Goal: Task Accomplishment & Management: Use online tool/utility

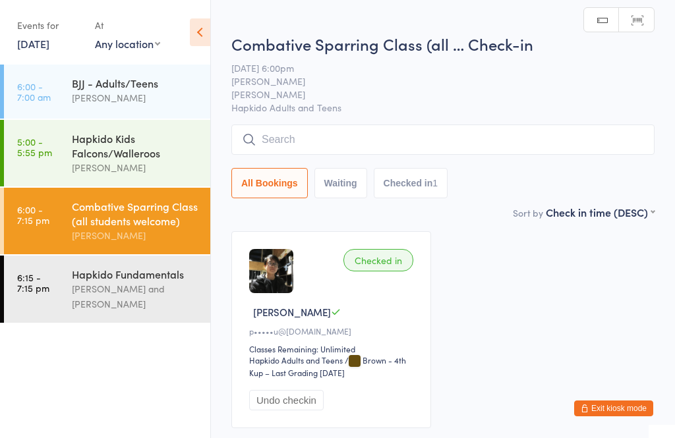
click at [459, 143] on input "search" at bounding box center [442, 140] width 423 height 30
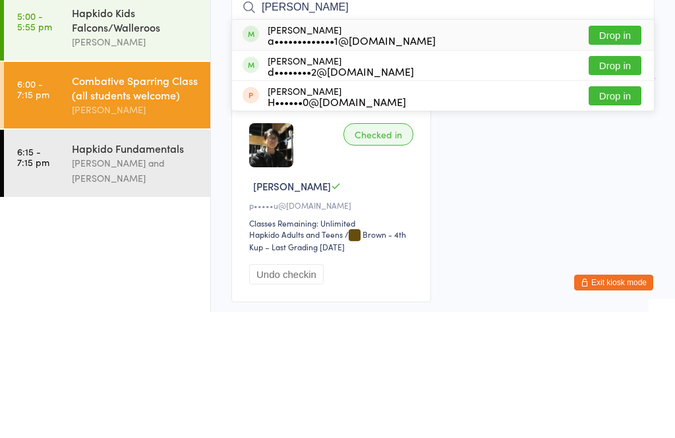
type input "[PERSON_NAME]"
click at [622, 182] on button "Drop in" at bounding box center [615, 191] width 53 height 19
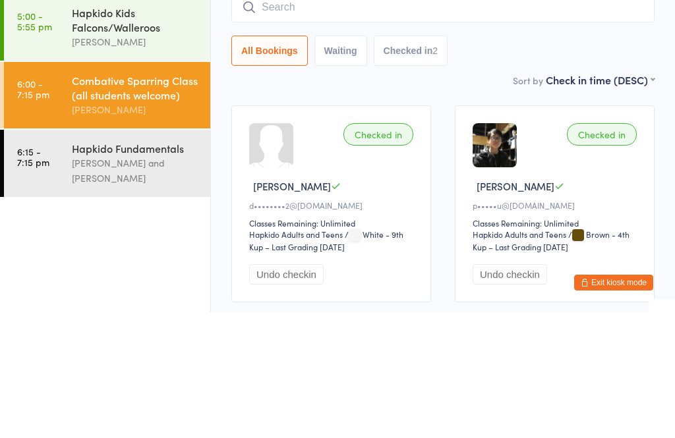
click at [471, 74] on div "Combative Sparring Class (all … Check-in [DATE] 6:00pm [PERSON_NAME] [PERSON_NA…" at bounding box center [442, 108] width 423 height 180
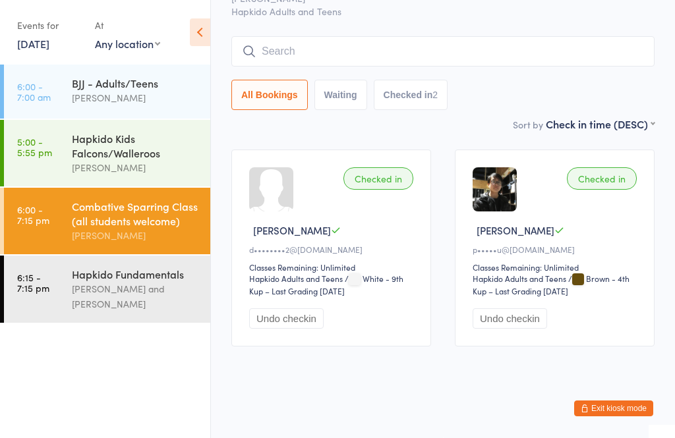
click at [310, 36] on input "search" at bounding box center [442, 51] width 423 height 30
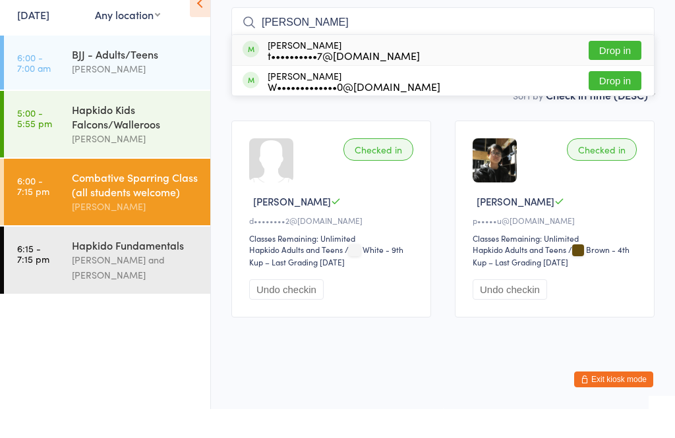
type input "[PERSON_NAME]"
click at [619, 70] on button "Drop in" at bounding box center [615, 79] width 53 height 19
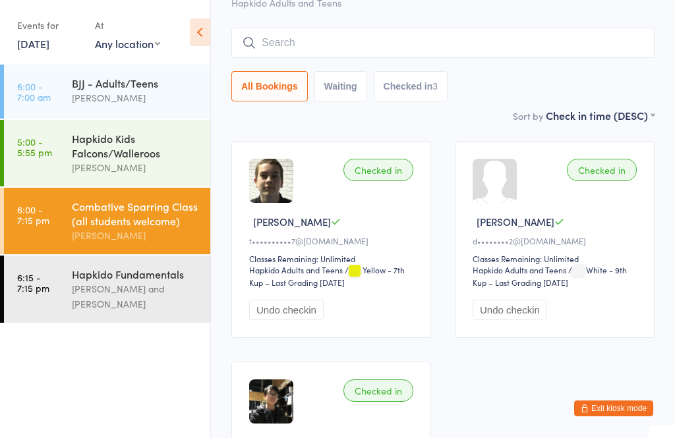
click at [313, 32] on input "search" at bounding box center [442, 43] width 423 height 30
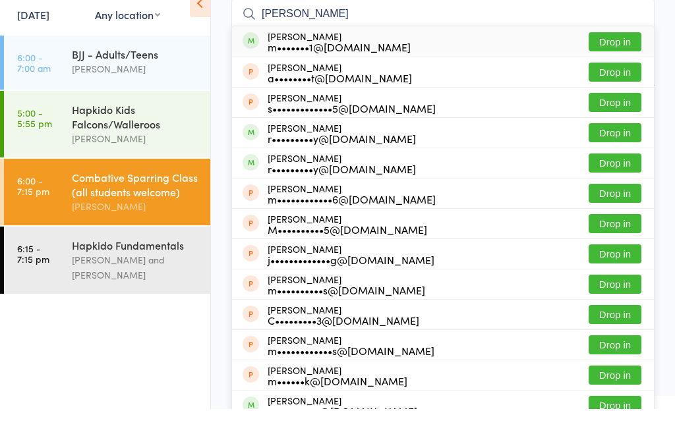
type input "[PERSON_NAME]"
click at [613, 61] on button "Drop in" at bounding box center [615, 70] width 53 height 19
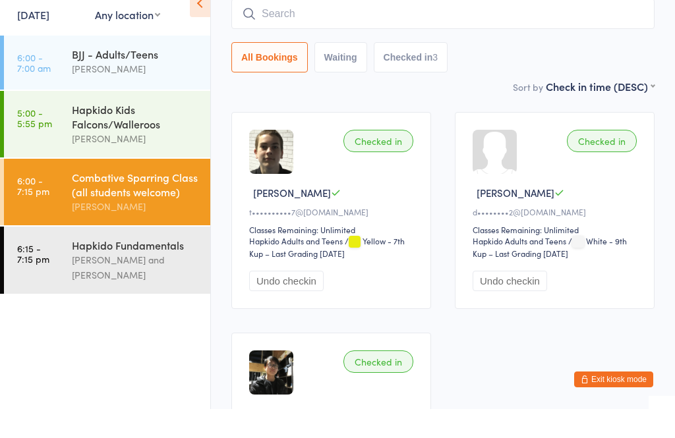
scroll to position [119, 0]
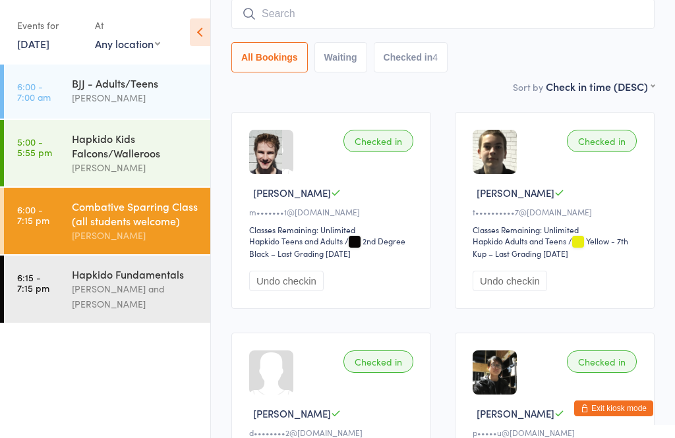
click at [380, 5] on input "search" at bounding box center [442, 14] width 423 height 30
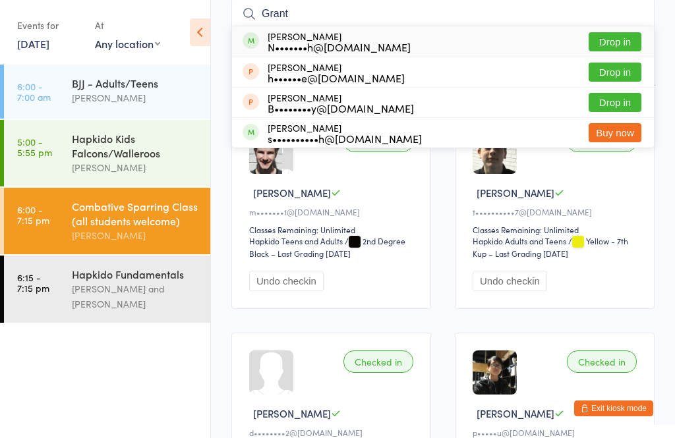
type input "Grant"
click at [370, 35] on div "[PERSON_NAME] N•••••••h@[DOMAIN_NAME]" at bounding box center [339, 41] width 143 height 21
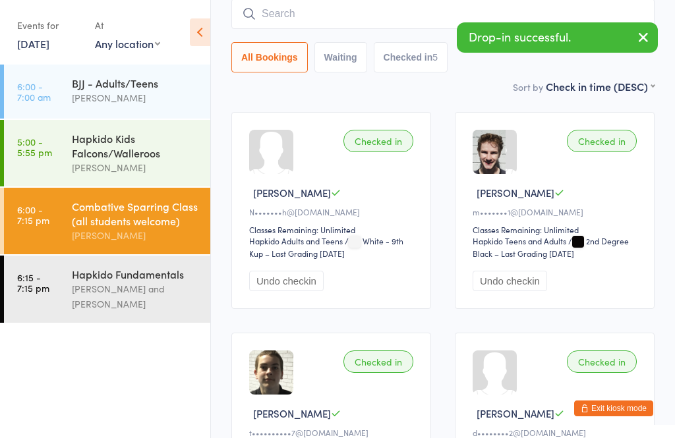
click at [341, 26] on input "search" at bounding box center [442, 14] width 423 height 30
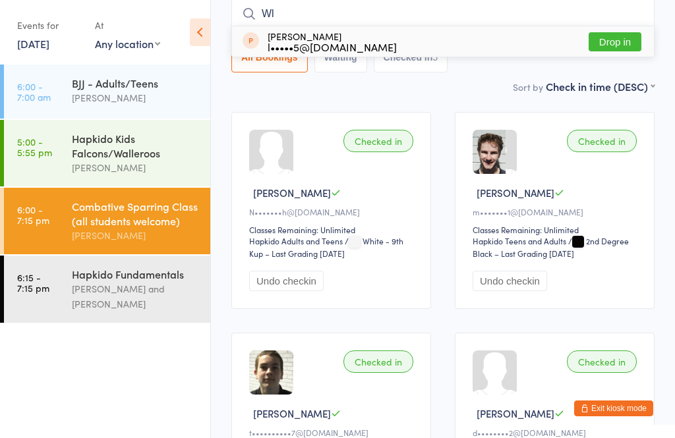
type input "W"
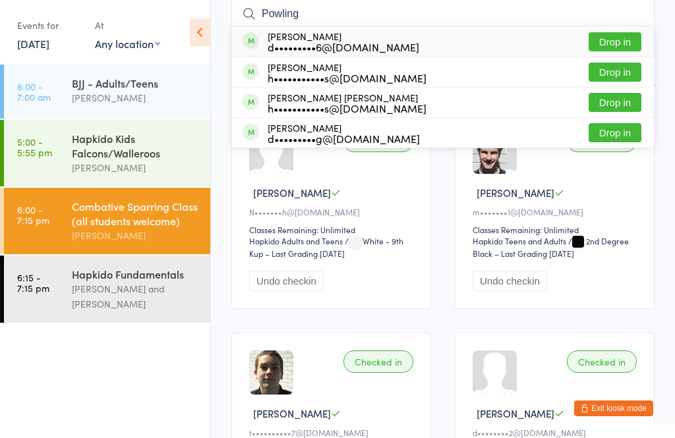
type input "Powling"
click at [618, 40] on button "Drop in" at bounding box center [615, 41] width 53 height 19
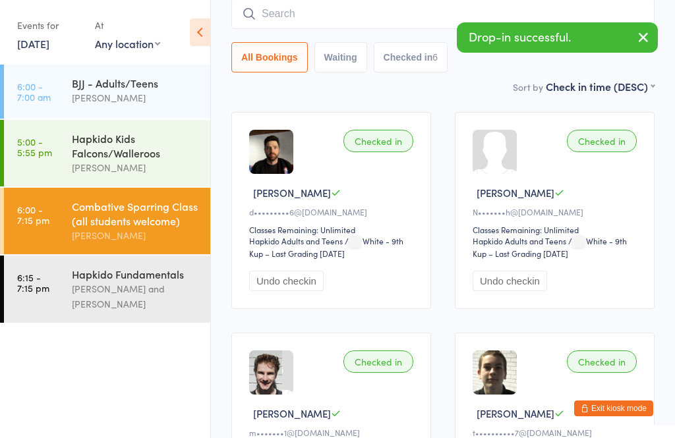
click at [289, 290] on button "Undo checkin" at bounding box center [286, 281] width 74 height 20
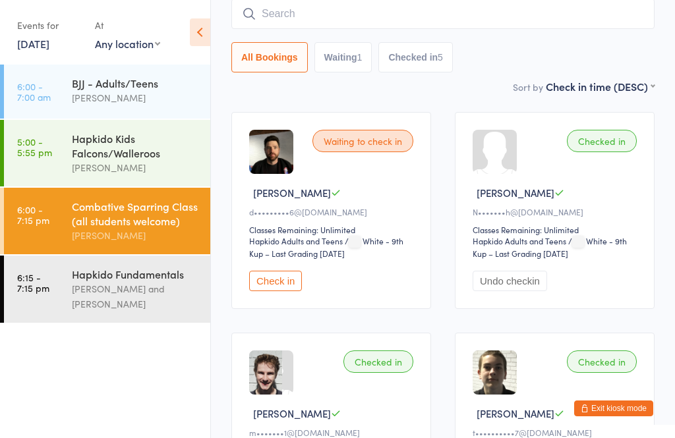
click at [149, 307] on div "[PERSON_NAME] and [PERSON_NAME]" at bounding box center [135, 296] width 127 height 30
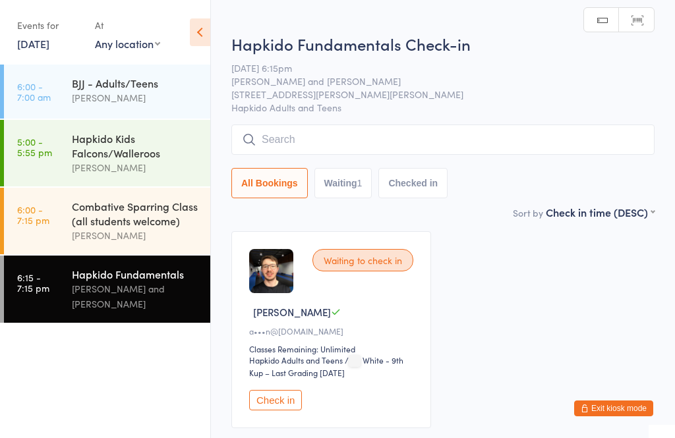
click at [438, 136] on input "search" at bounding box center [442, 140] width 423 height 30
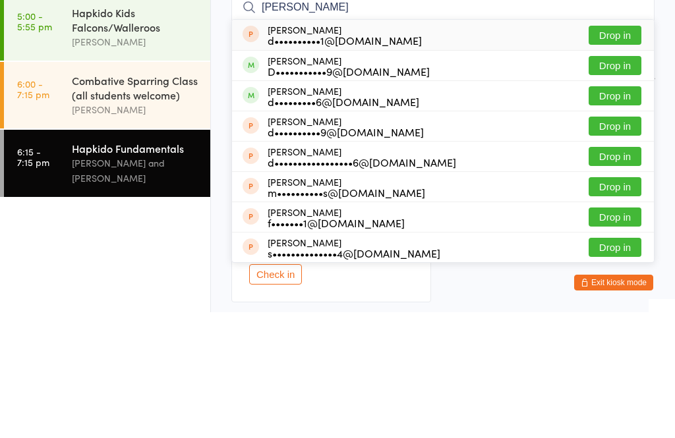
type input "[PERSON_NAME]"
click at [619, 212] on button "Drop in" at bounding box center [615, 221] width 53 height 19
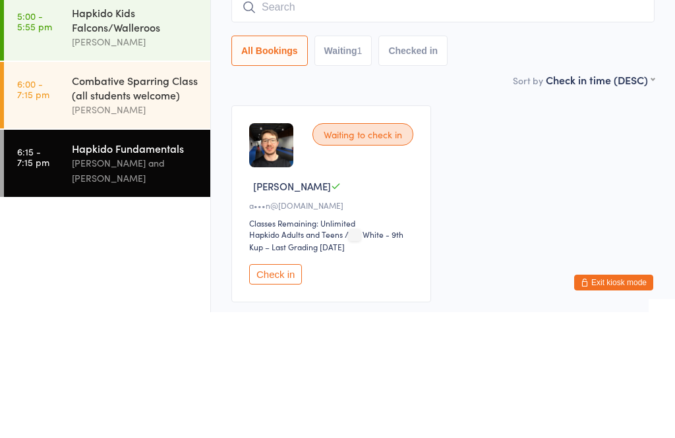
scroll to position [90, 0]
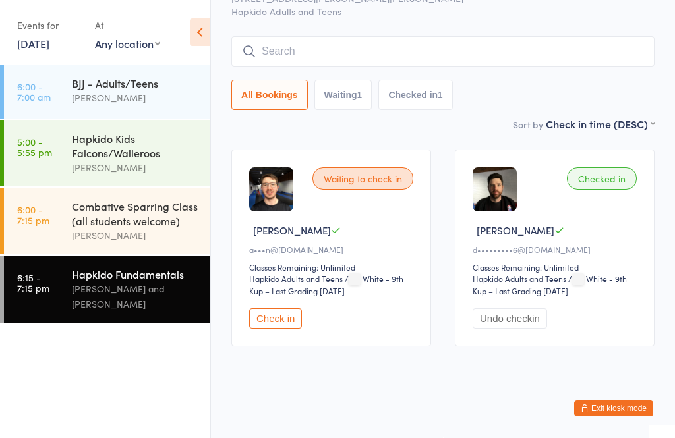
click at [376, 49] on input "search" at bounding box center [442, 51] width 423 height 30
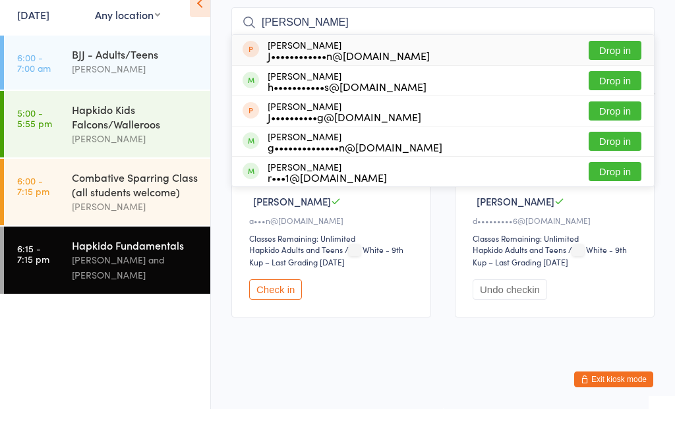
type input "[PERSON_NAME]"
click at [336, 110] on div "h•••••••••••s@[DOMAIN_NAME]" at bounding box center [347, 115] width 159 height 11
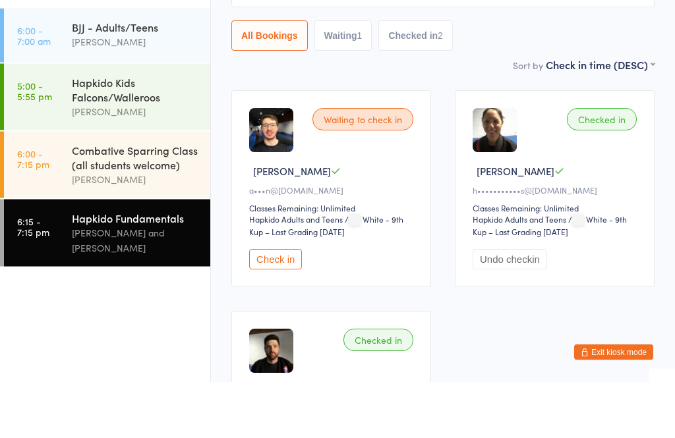
scroll to position [82, 0]
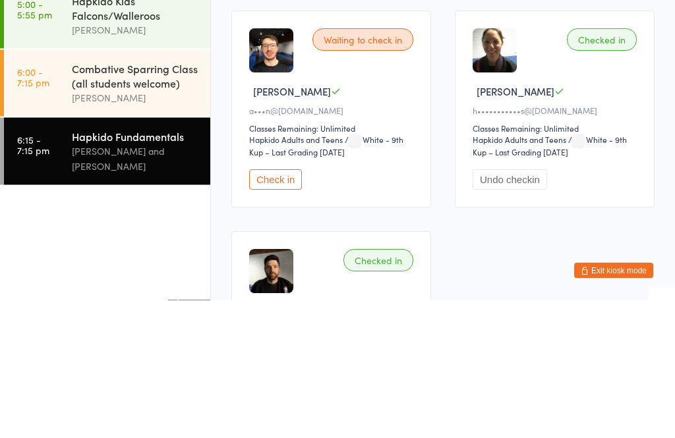
click at [160, 281] on div "[PERSON_NAME] and [PERSON_NAME]" at bounding box center [135, 296] width 127 height 30
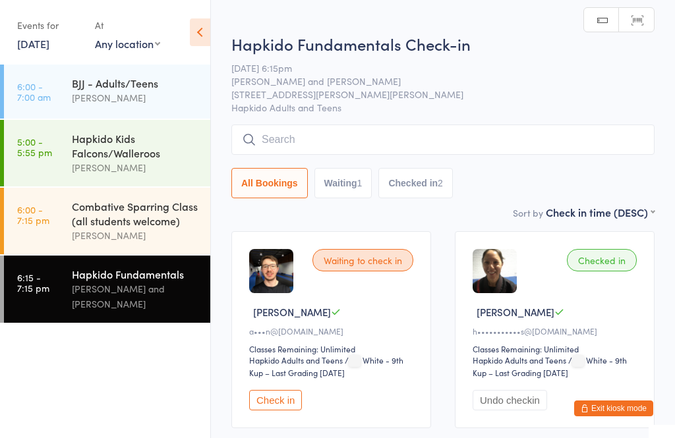
click at [529, 150] on input "search" at bounding box center [442, 140] width 423 height 30
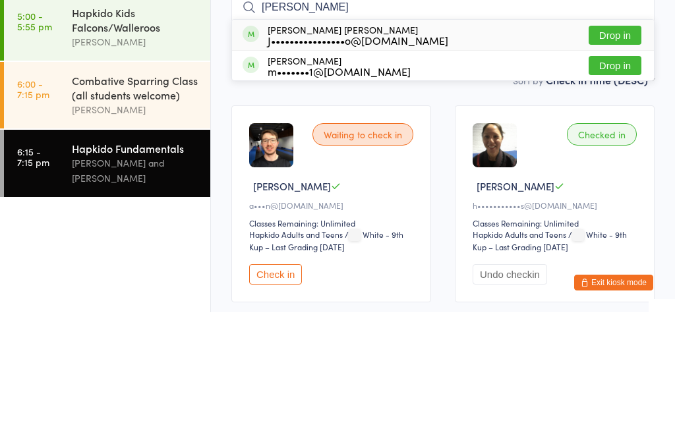
type input "[PERSON_NAME]"
click at [621, 152] on button "Drop in" at bounding box center [615, 161] width 53 height 19
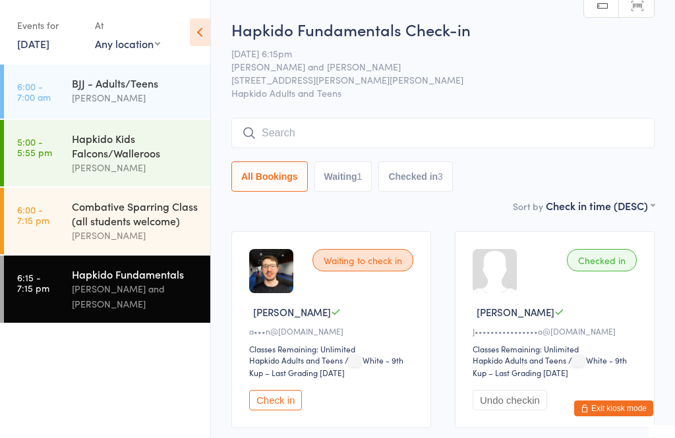
click at [550, 148] on input "search" at bounding box center [442, 133] width 423 height 30
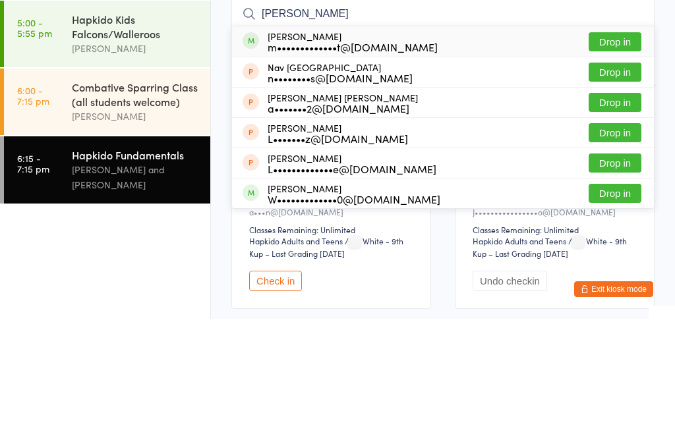
type input "[PERSON_NAME]"
click at [620, 152] on button "Drop in" at bounding box center [615, 161] width 53 height 19
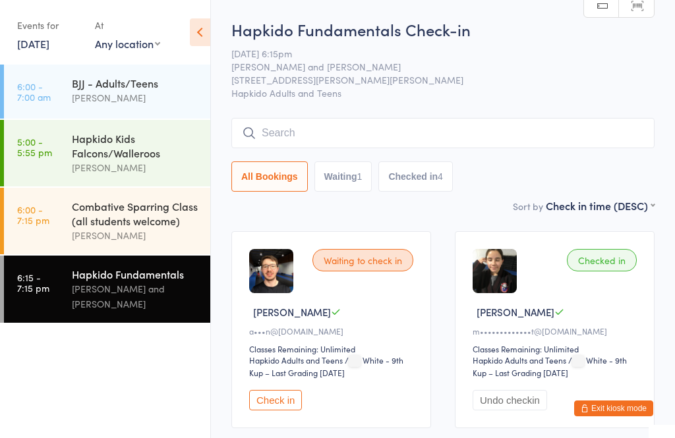
click at [326, 135] on input "search" at bounding box center [442, 133] width 423 height 30
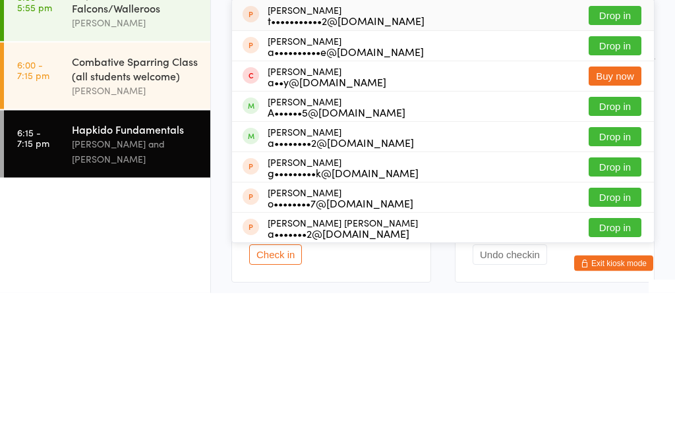
type input "[PERSON_NAME]"
click at [620, 273] on button "Drop in" at bounding box center [615, 282] width 53 height 19
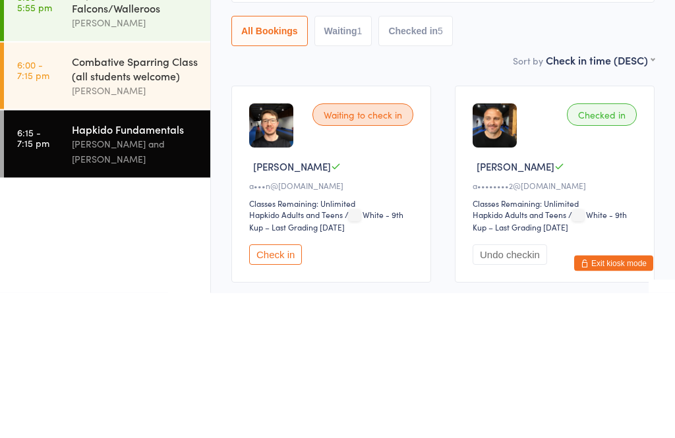
type input "p"
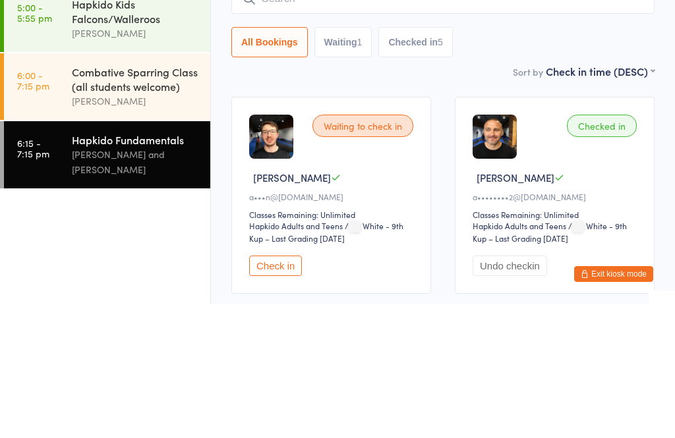
click at [146, 281] on div "[PERSON_NAME] and [PERSON_NAME]" at bounding box center [135, 296] width 127 height 30
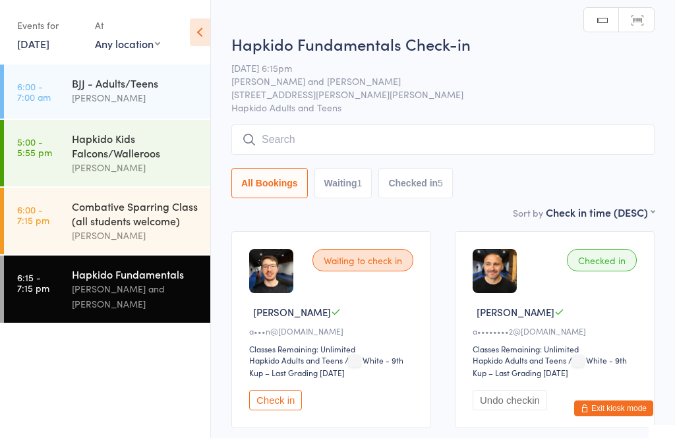
click at [326, 139] on input "search" at bounding box center [442, 140] width 423 height 30
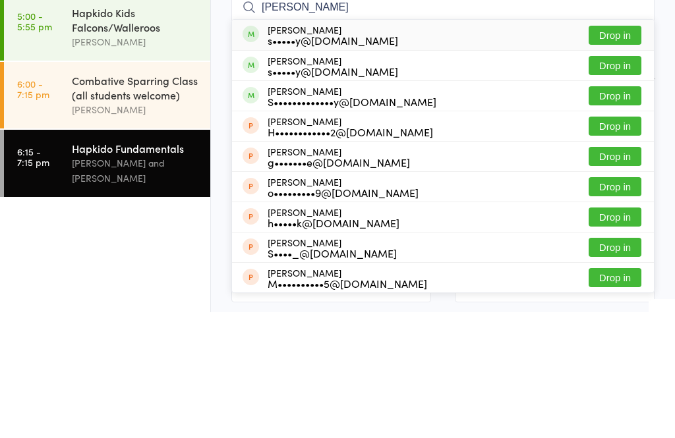
type input "[PERSON_NAME]"
click at [623, 182] on button "Drop in" at bounding box center [615, 191] width 53 height 19
